Goal: Information Seeking & Learning: Learn about a topic

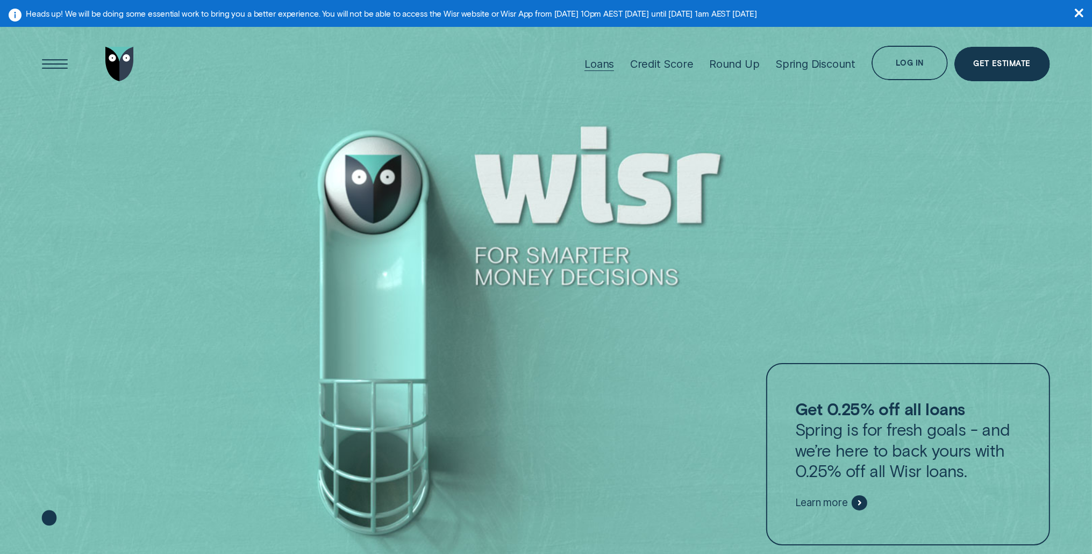
click at [611, 68] on div "Loans" at bounding box center [599, 63] width 30 height 13
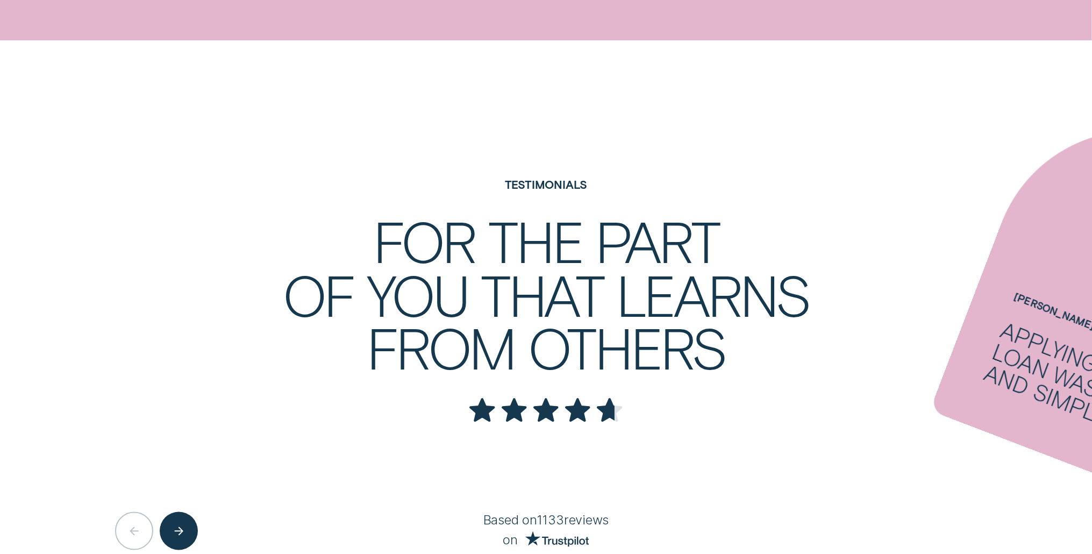
scroll to position [2580, 0]
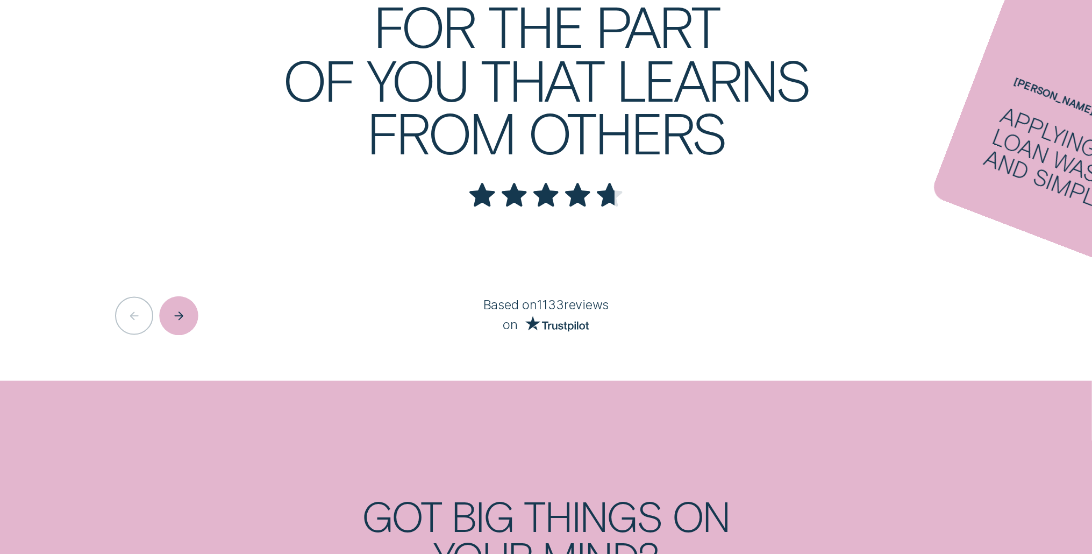
click at [188, 313] on div "Next button" at bounding box center [178, 315] width 39 height 39
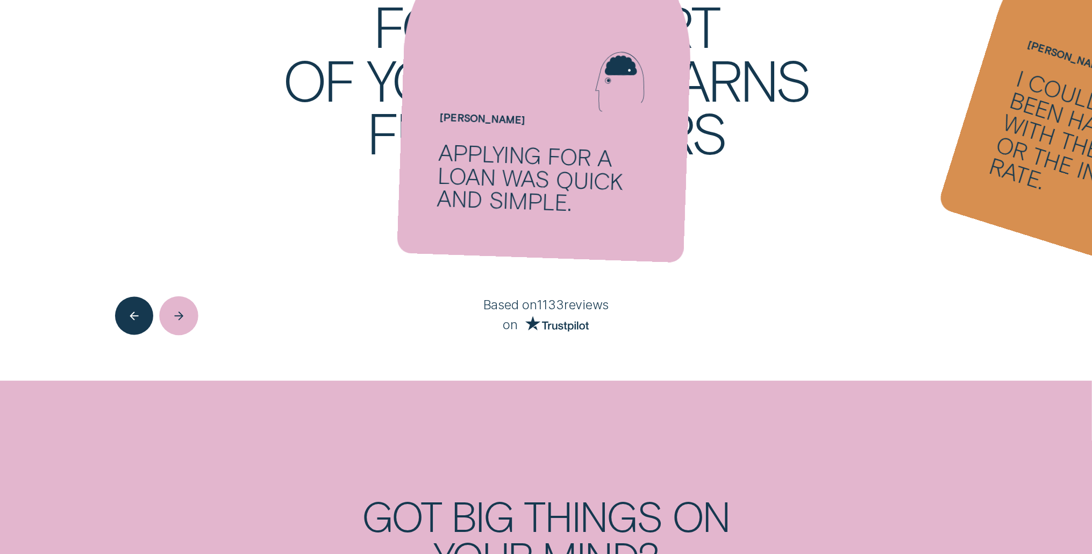
click at [188, 313] on div "Next button" at bounding box center [178, 315] width 39 height 39
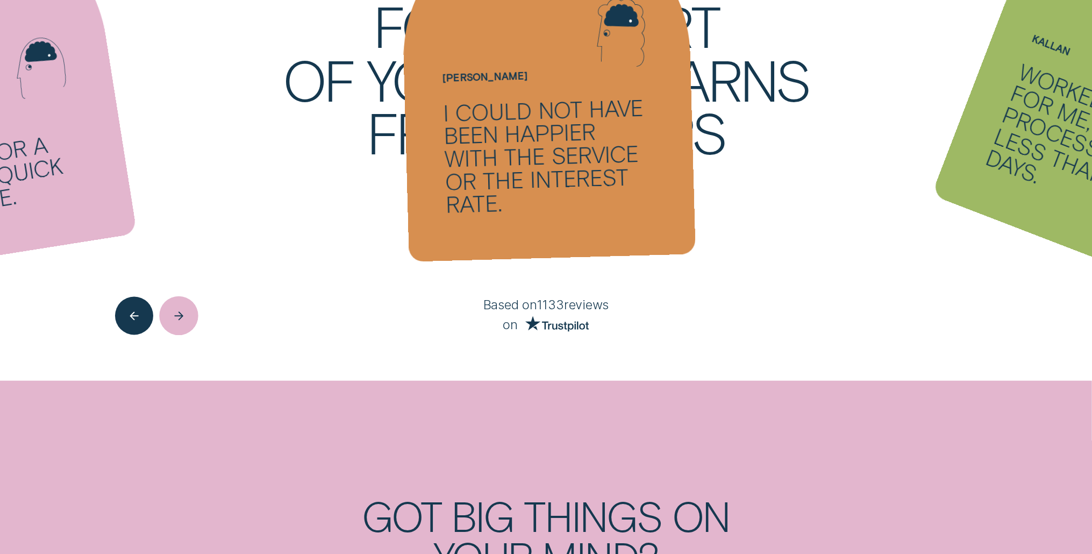
click at [188, 313] on div "Next button" at bounding box center [178, 315] width 39 height 39
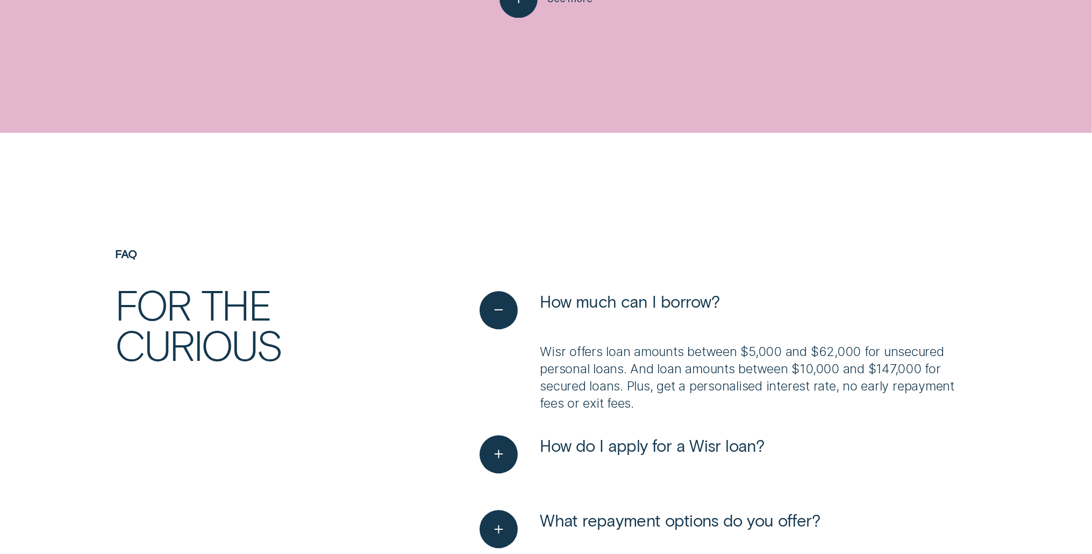
scroll to position [3512, 0]
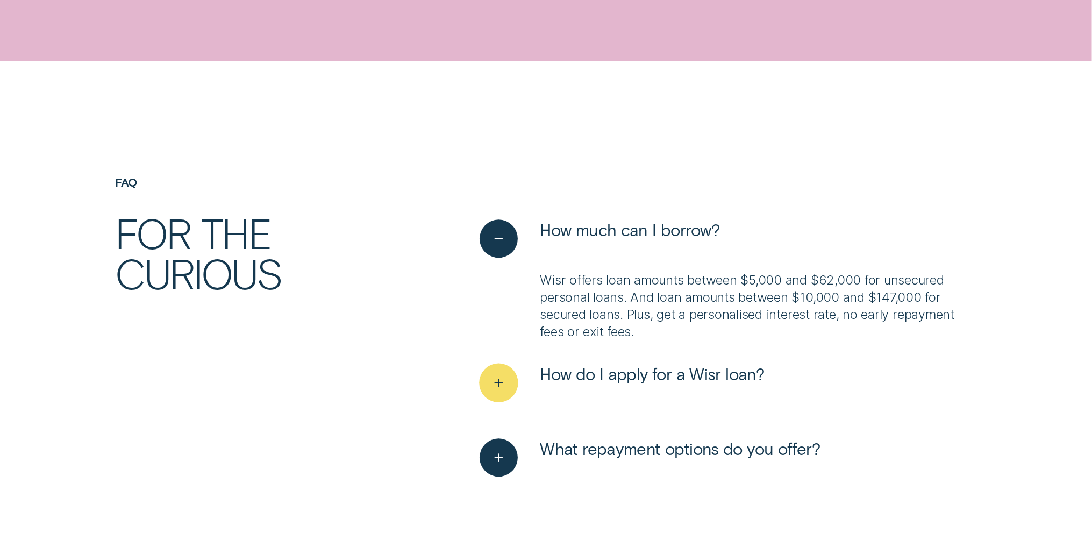
click at [517, 392] on div "See more" at bounding box center [498, 382] width 39 height 39
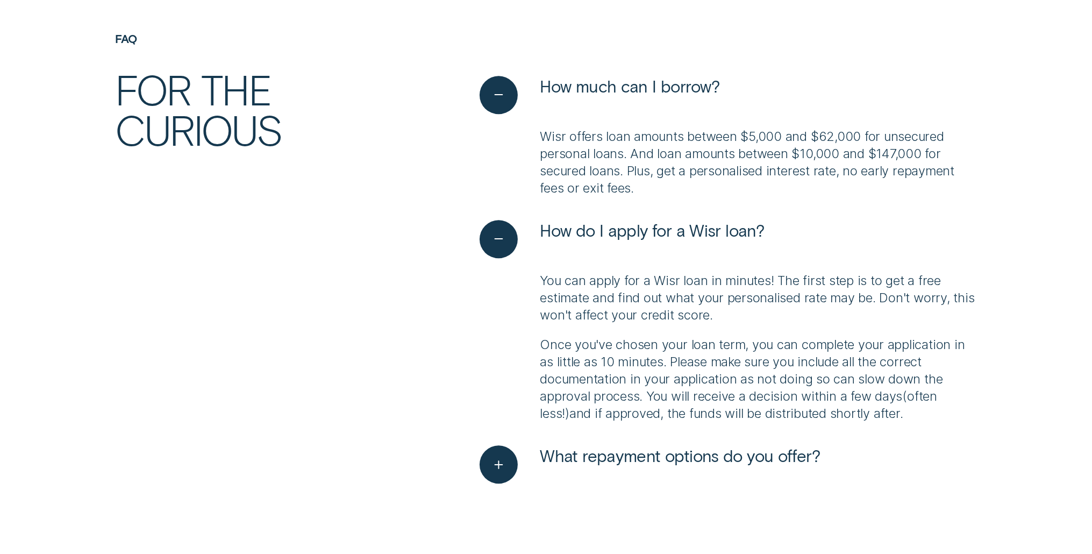
scroll to position [3798, 0]
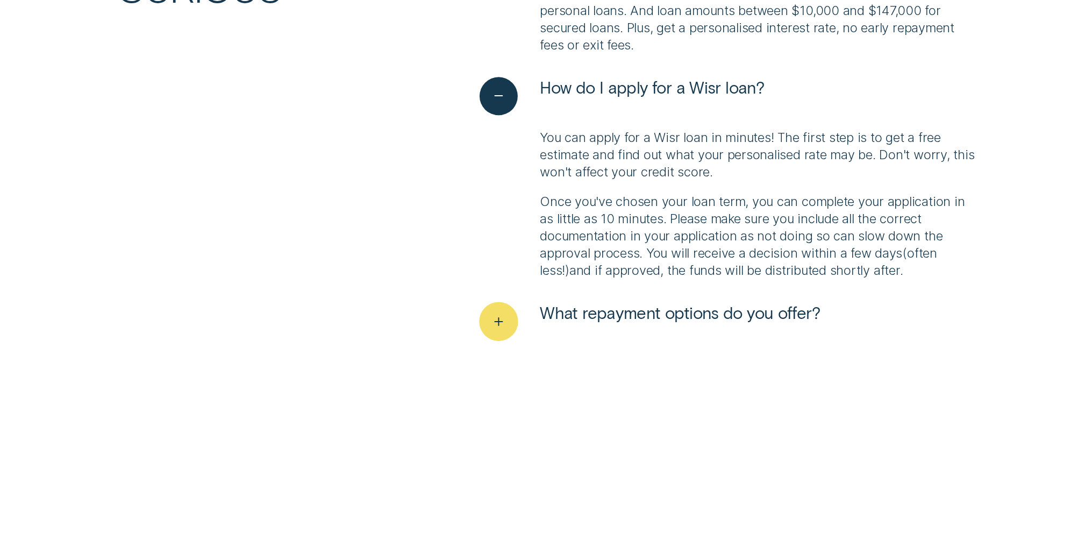
click at [486, 326] on div "See more" at bounding box center [498, 321] width 39 height 39
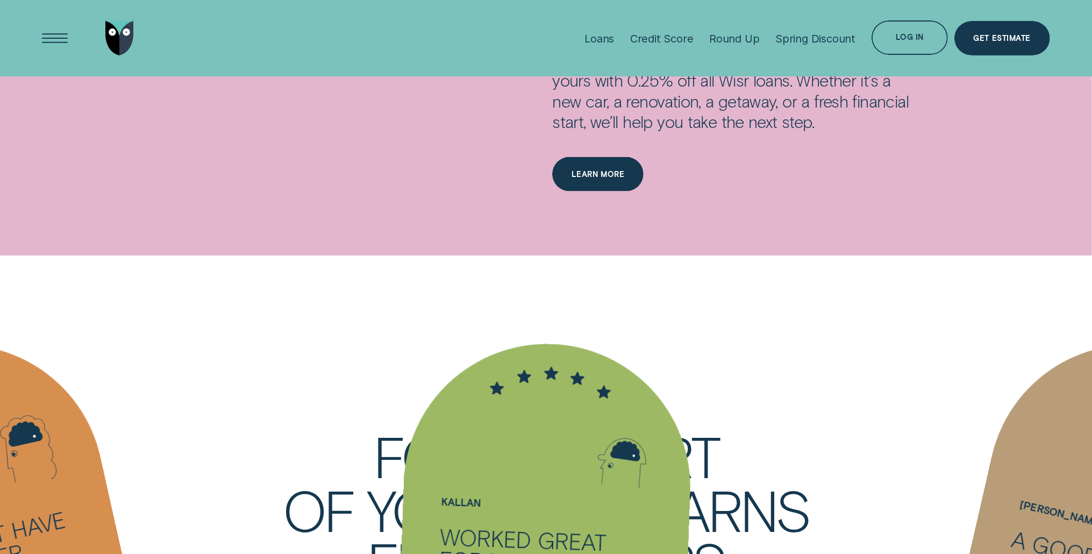
scroll to position [1720, 0]
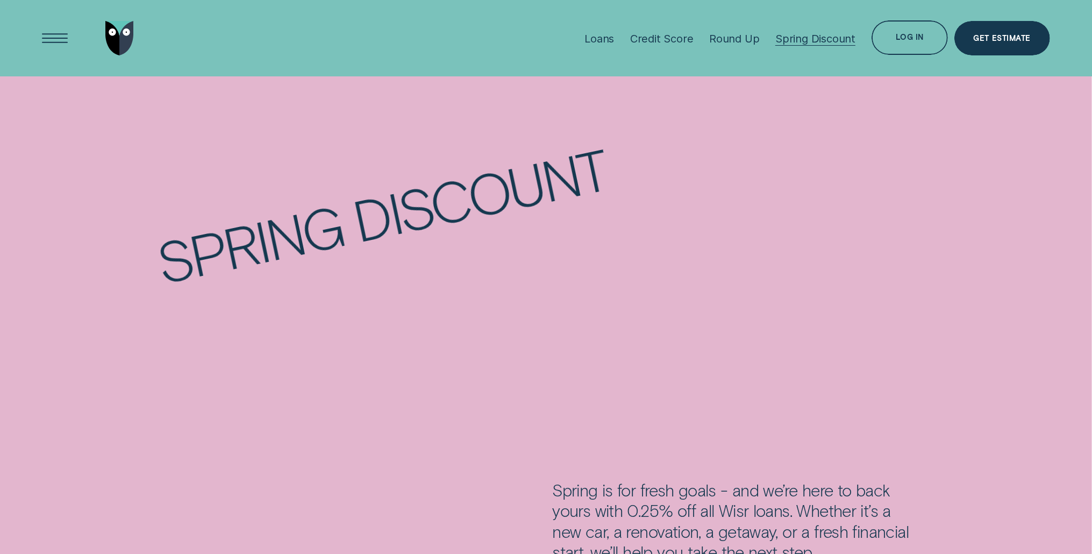
click at [814, 35] on div "Spring Discount" at bounding box center [815, 38] width 80 height 13
